Goal: Obtain resource: Download file/media

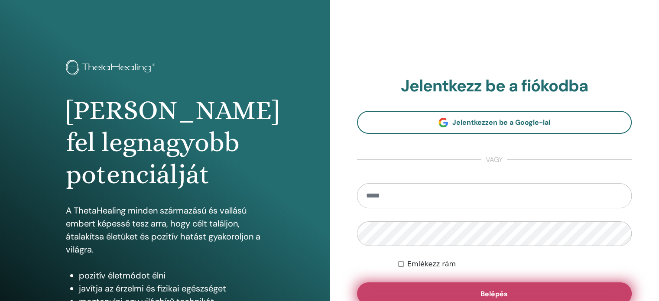
type input "**********"
click at [459, 294] on button "Belépés" at bounding box center [494, 294] width 275 height 23
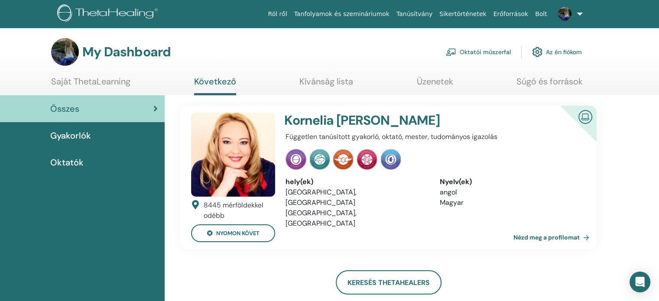
click at [496, 52] on link "Oktatói műszerfal" at bounding box center [478, 51] width 65 height 19
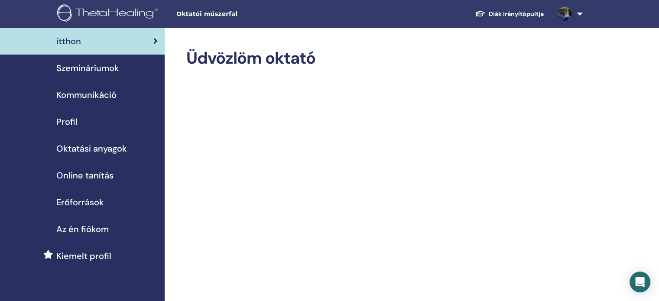
click at [95, 205] on span "Erőforrások" at bounding box center [80, 202] width 48 height 13
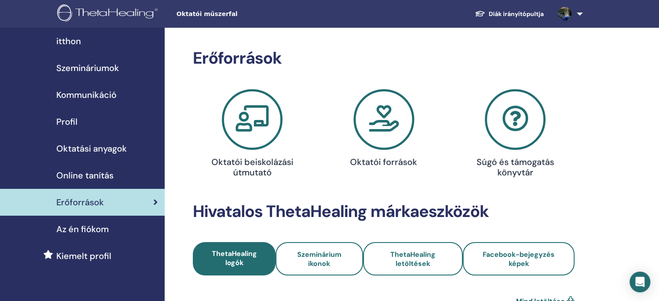
click at [402, 138] on icon at bounding box center [384, 119] width 61 height 61
click at [389, 143] on icon at bounding box center [384, 119] width 61 height 61
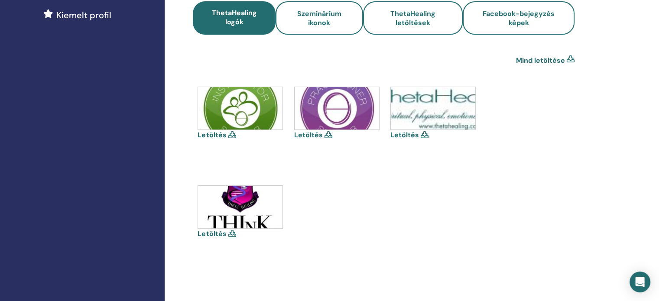
scroll to position [251, 0]
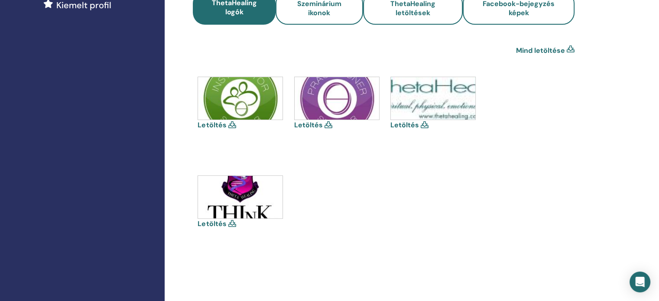
click at [234, 104] on img at bounding box center [240, 98] width 85 height 42
click at [236, 100] on img at bounding box center [240, 98] width 85 height 42
click at [347, 97] on img at bounding box center [337, 98] width 85 height 42
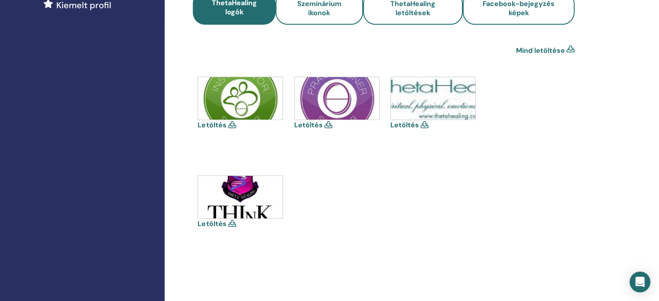
click at [232, 123] on icon at bounding box center [232, 124] width 8 height 7
click at [234, 130] on div "Letöltés" at bounding box center [241, 116] width 87 height 78
click at [315, 124] on link "Letöltés" at bounding box center [308, 125] width 29 height 9
click at [557, 49] on link "Mind letöltése" at bounding box center [540, 51] width 49 height 10
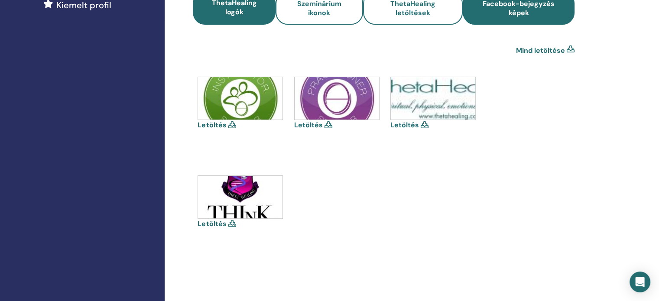
click at [505, 10] on span "Facebook-bejegyzés képek" at bounding box center [519, 8] width 88 height 18
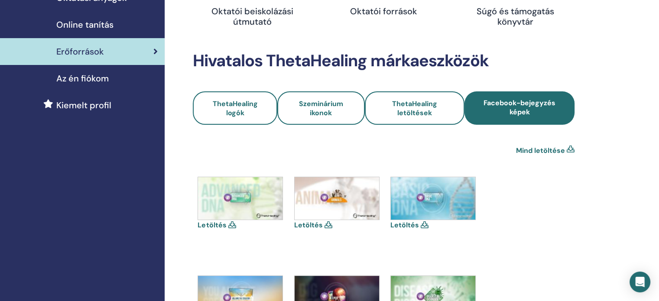
scroll to position [157, 0]
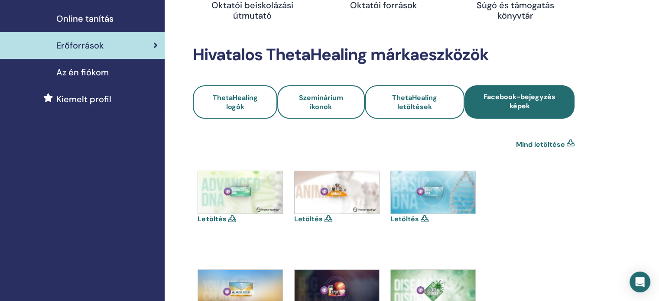
click at [249, 174] on img at bounding box center [240, 192] width 85 height 42
click at [229, 218] on icon at bounding box center [232, 218] width 8 height 7
click at [217, 218] on link "Letöltés" at bounding box center [212, 219] width 29 height 9
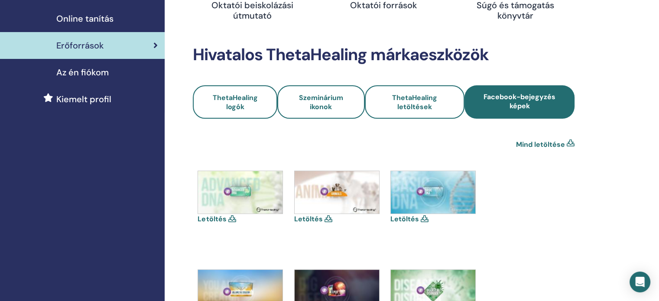
click at [310, 221] on link "Letöltés" at bounding box center [308, 219] width 29 height 9
click at [310, 218] on link "Letöltés" at bounding box center [308, 219] width 29 height 9
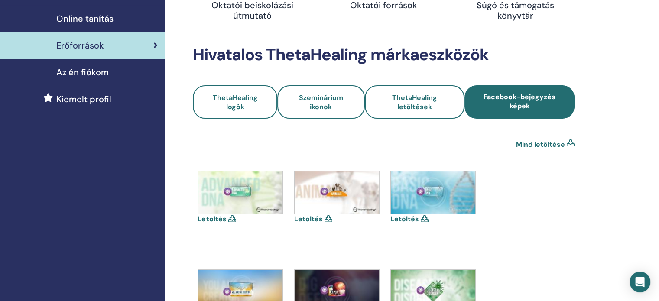
click at [405, 218] on link "Letöltés" at bounding box center [405, 219] width 29 height 9
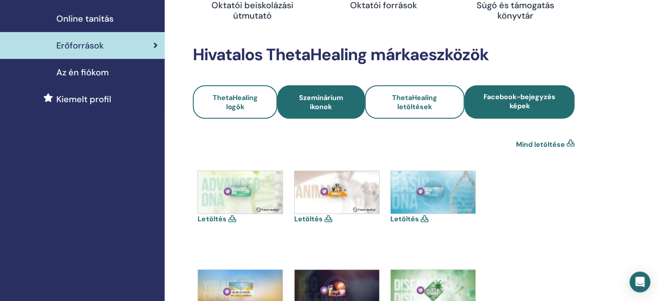
click at [319, 100] on span "Szeminárium ikonok" at bounding box center [321, 102] width 64 height 18
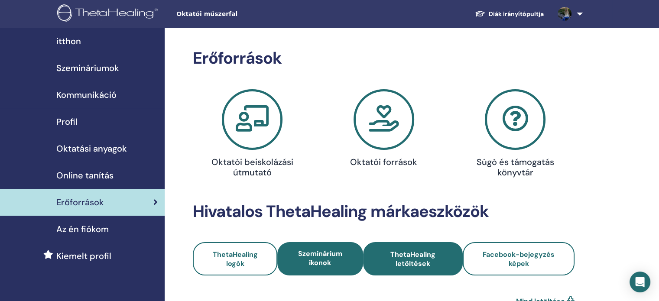
click at [414, 265] on span "ThetaHealing letöltések" at bounding box center [413, 259] width 77 height 18
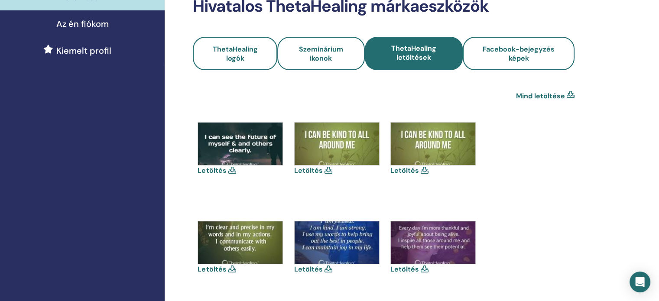
scroll to position [203, 0]
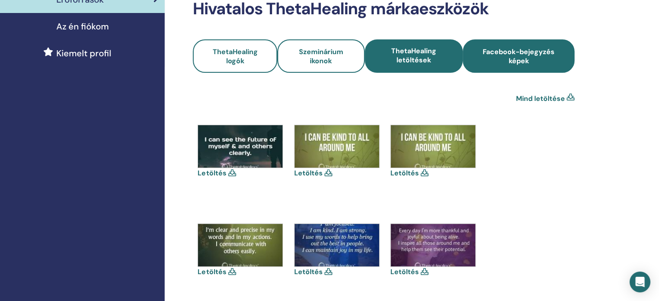
click at [499, 65] on span "Facebook-bejegyzés képek" at bounding box center [519, 56] width 88 height 18
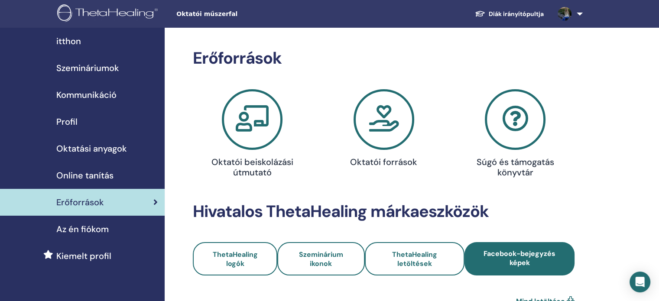
click at [365, 123] on icon at bounding box center [384, 119] width 61 height 61
click at [98, 234] on span "Az én fiókom" at bounding box center [82, 229] width 52 height 13
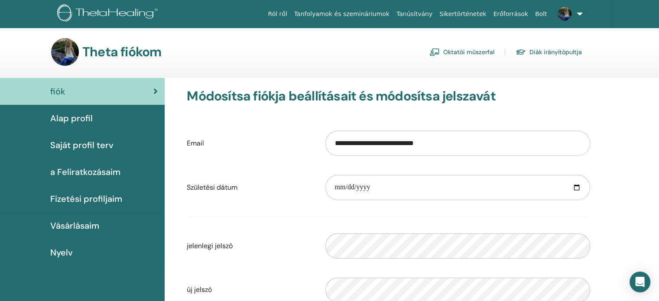
click at [474, 52] on link "Oktatói műszerfal" at bounding box center [462, 52] width 65 height 14
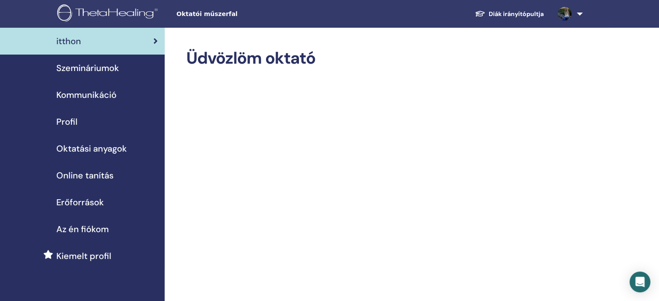
click at [83, 205] on span "Erőforrások" at bounding box center [80, 202] width 48 height 13
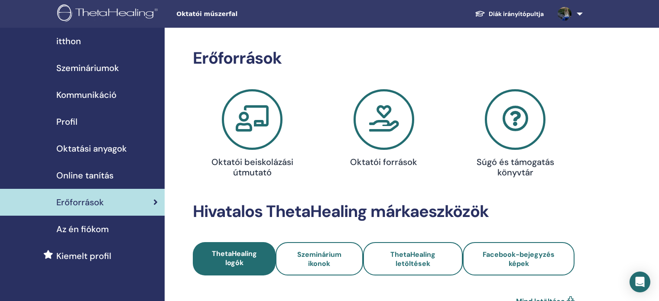
click at [83, 205] on span "Erőforrások" at bounding box center [80, 202] width 48 height 13
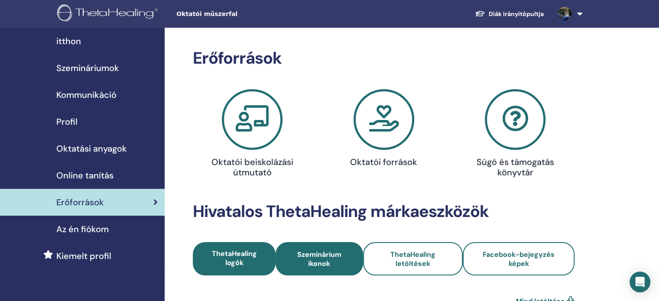
click at [312, 261] on span "Szeminárium ikonok" at bounding box center [319, 259] width 64 height 18
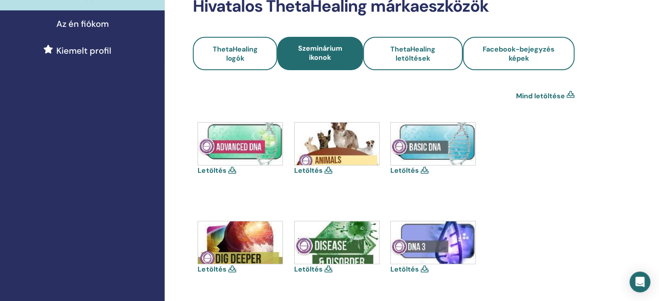
scroll to position [207, 0]
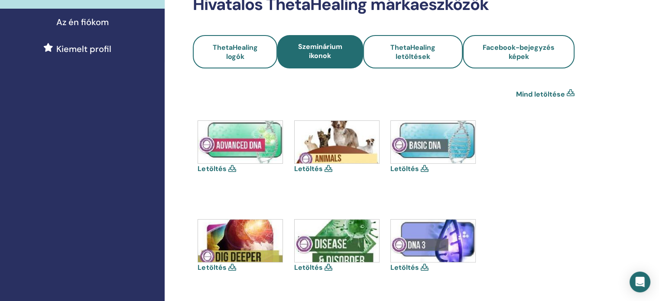
click at [223, 168] on link "Letöltés" at bounding box center [212, 168] width 29 height 9
click at [399, 166] on link "Letöltés" at bounding box center [405, 168] width 29 height 9
drag, startPoint x: 658, startPoint y: 78, endPoint x: 660, endPoint y: 86, distance: 8.0
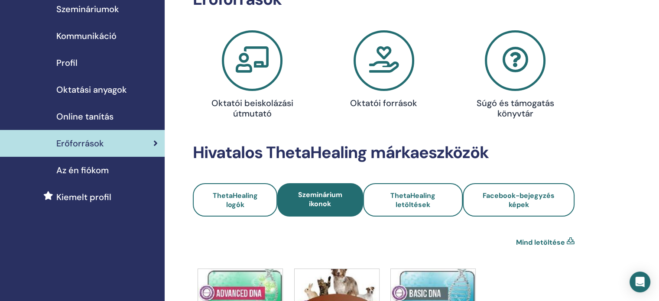
scroll to position [58, 0]
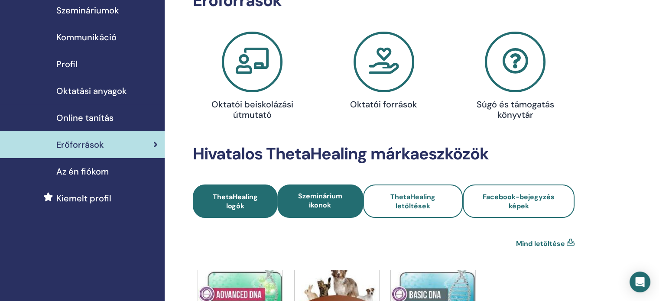
click at [244, 196] on span "ThetaHealing logók" at bounding box center [235, 201] width 61 height 18
